Goal: Transaction & Acquisition: Purchase product/service

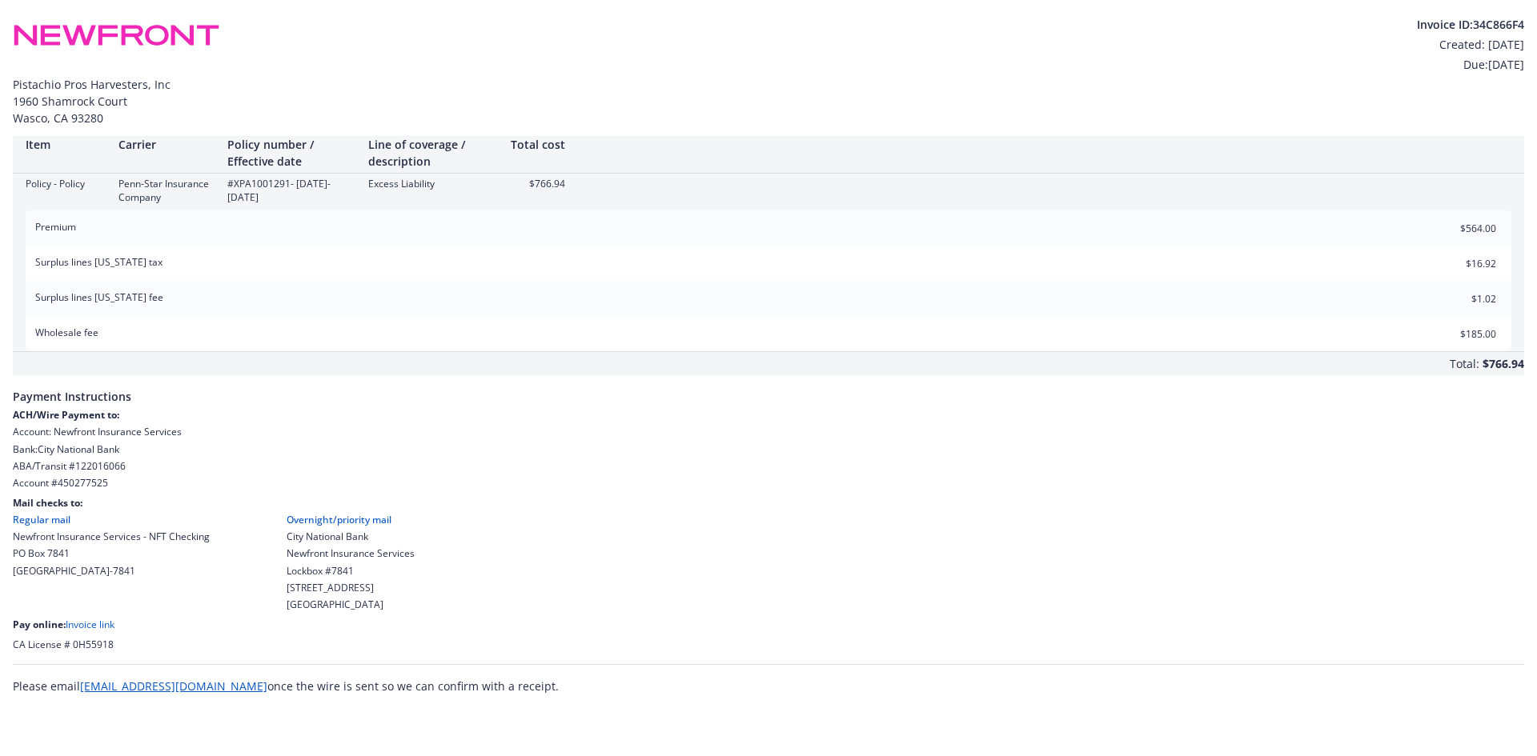
click at [86, 629] on link "Invoice link" at bounding box center [90, 625] width 49 height 14
click at [98, 623] on link "Invoice link" at bounding box center [90, 625] width 49 height 14
click at [76, 625] on link "Invoice link" at bounding box center [90, 625] width 49 height 14
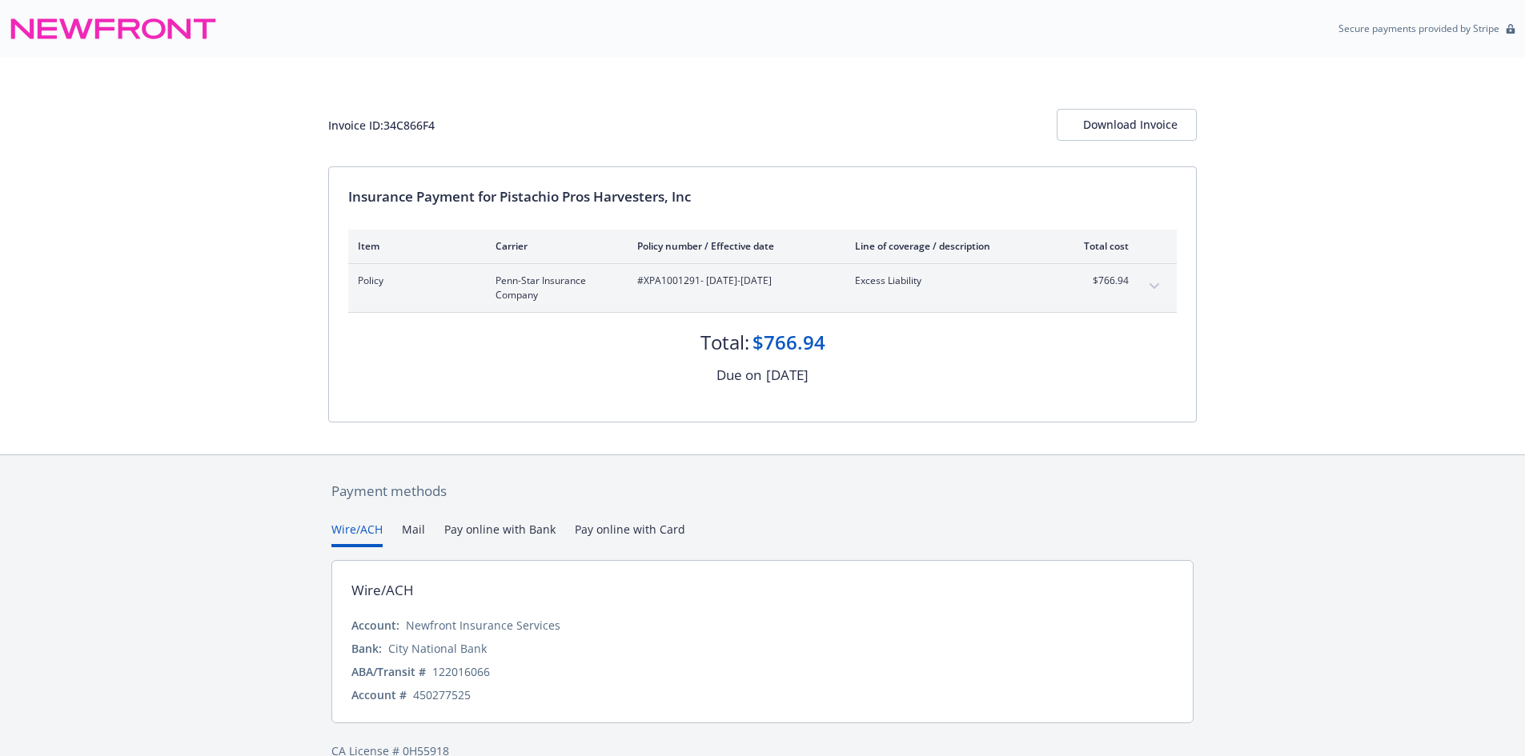
scroll to position [29, 0]
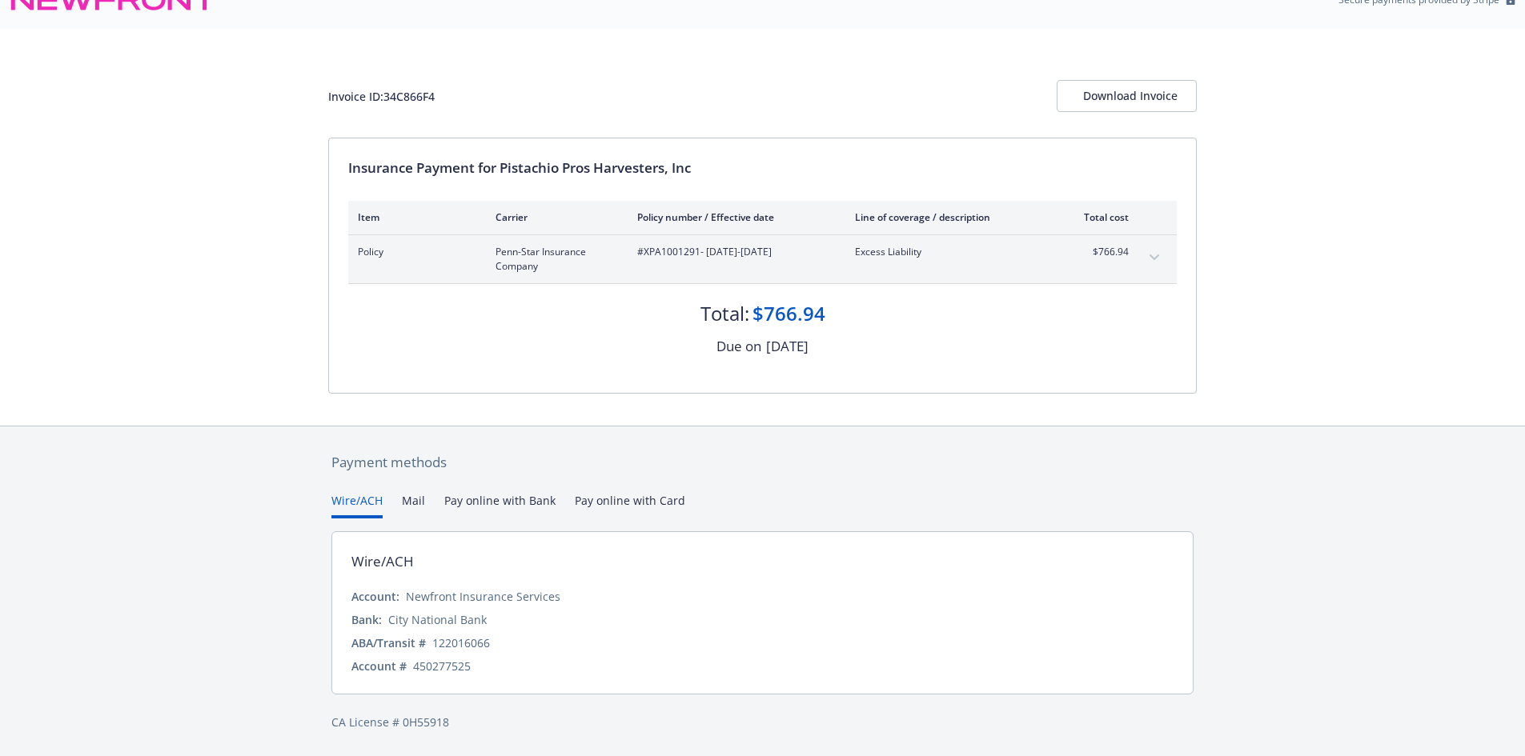
click at [349, 502] on button "Wire/ACH" at bounding box center [356, 505] width 51 height 26
click at [347, 503] on button "Wire/ACH" at bounding box center [356, 505] width 51 height 26
click at [485, 504] on button "Pay online with Bank" at bounding box center [499, 505] width 111 height 26
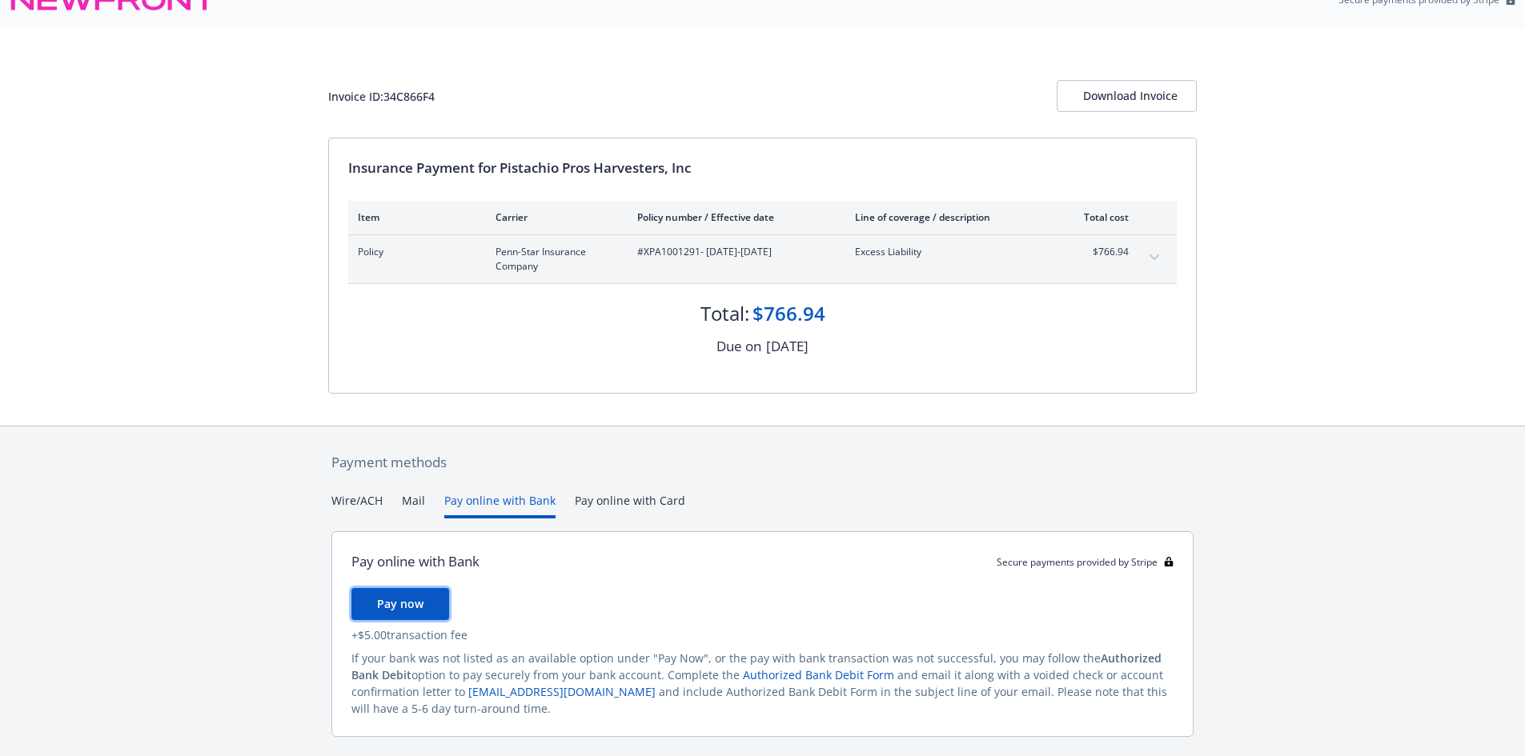
click at [411, 603] on span "Pay now" at bounding box center [400, 603] width 46 height 15
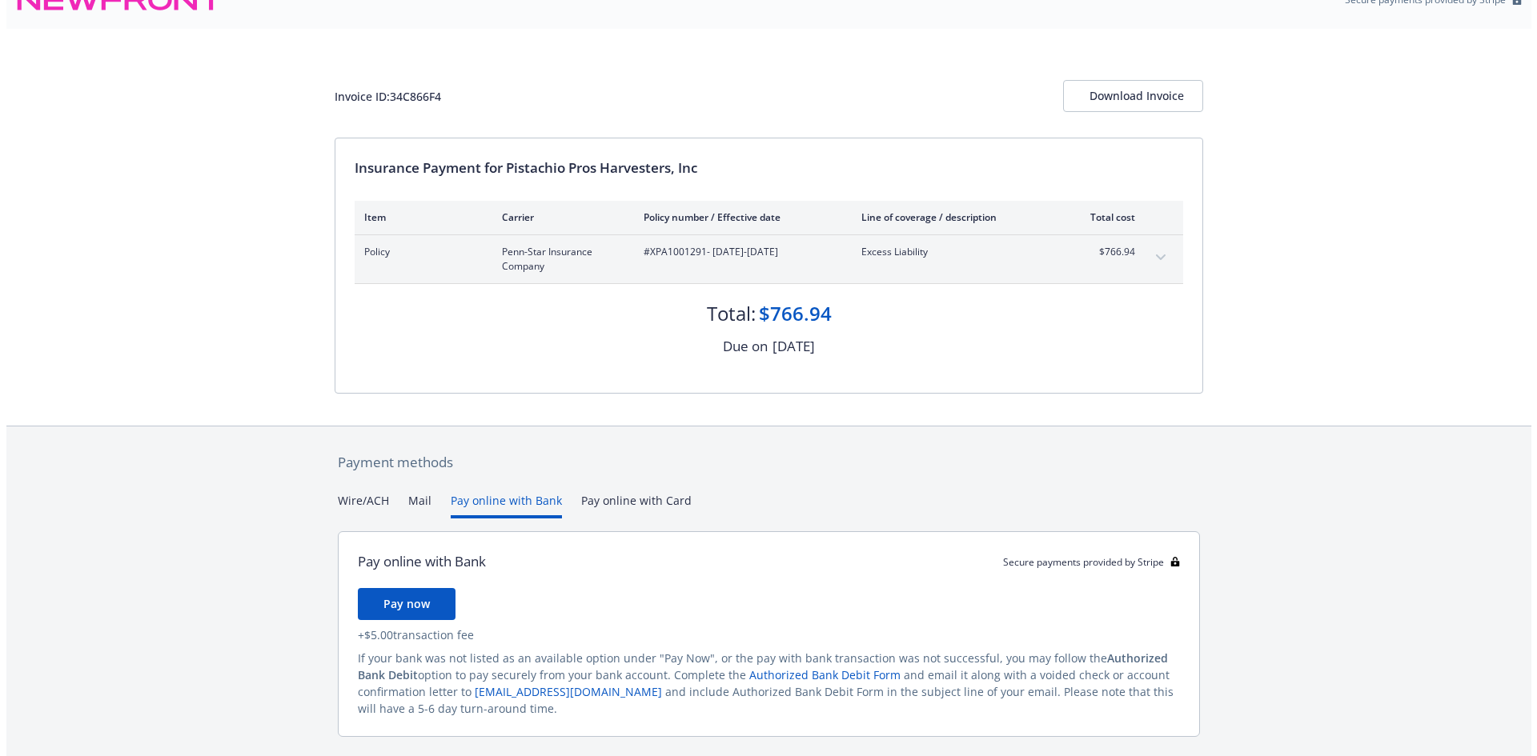
scroll to position [0, 0]
